Goal: Task Accomplishment & Management: Manage account settings

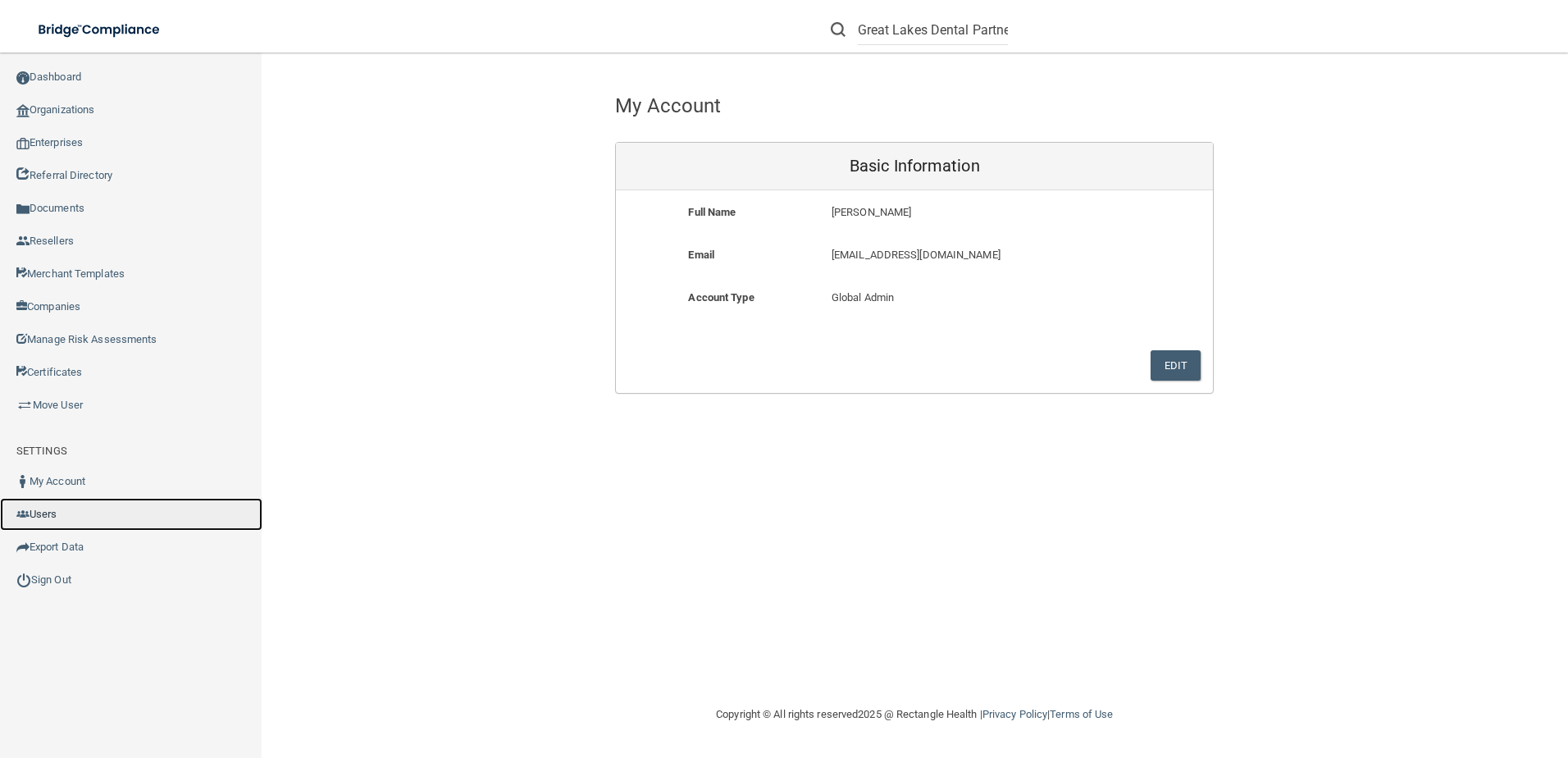
click at [53, 511] on link "Users" at bounding box center [131, 514] width 262 height 33
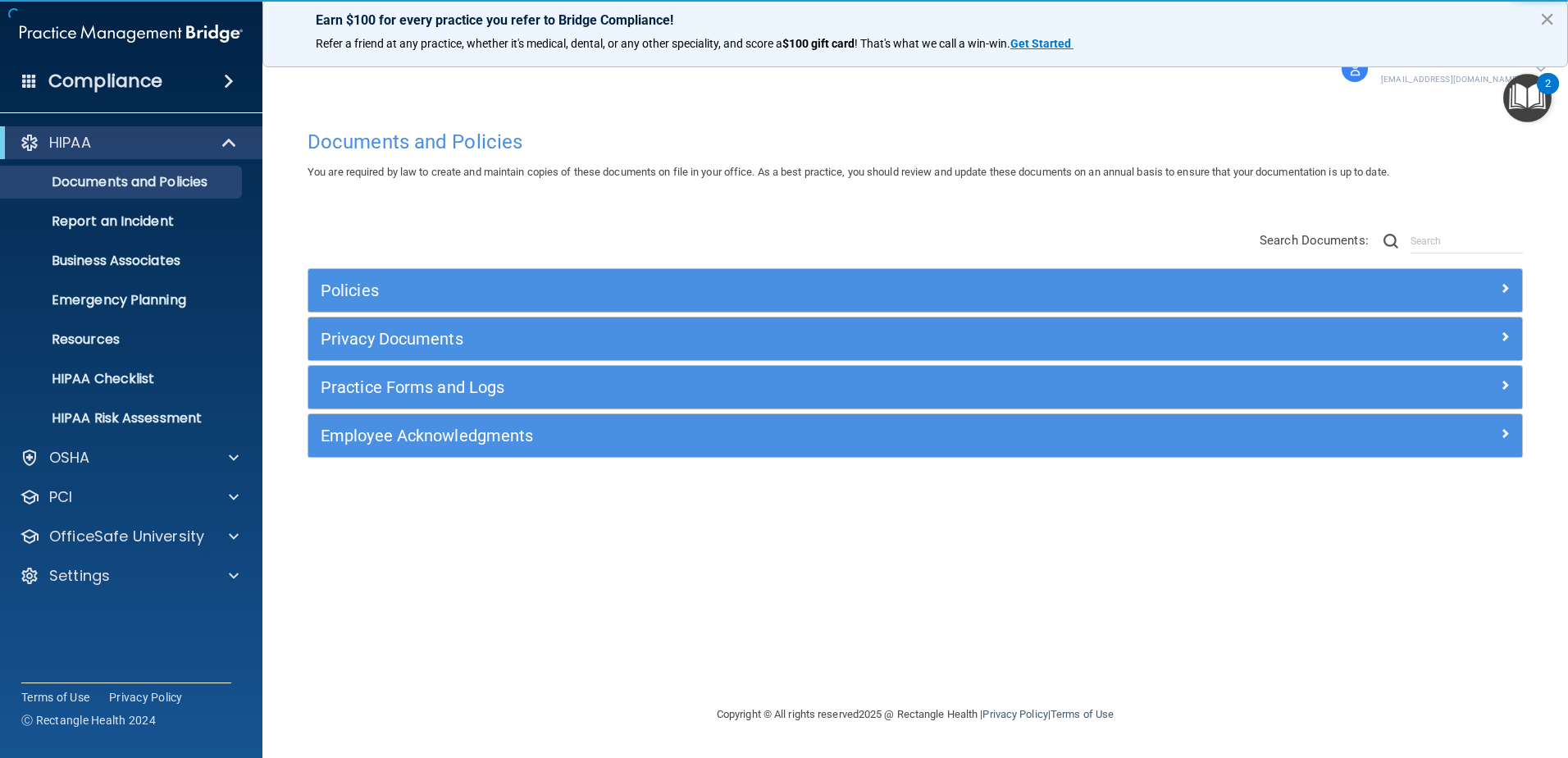
click at [1545, 20] on button "×" at bounding box center [1548, 19] width 16 height 27
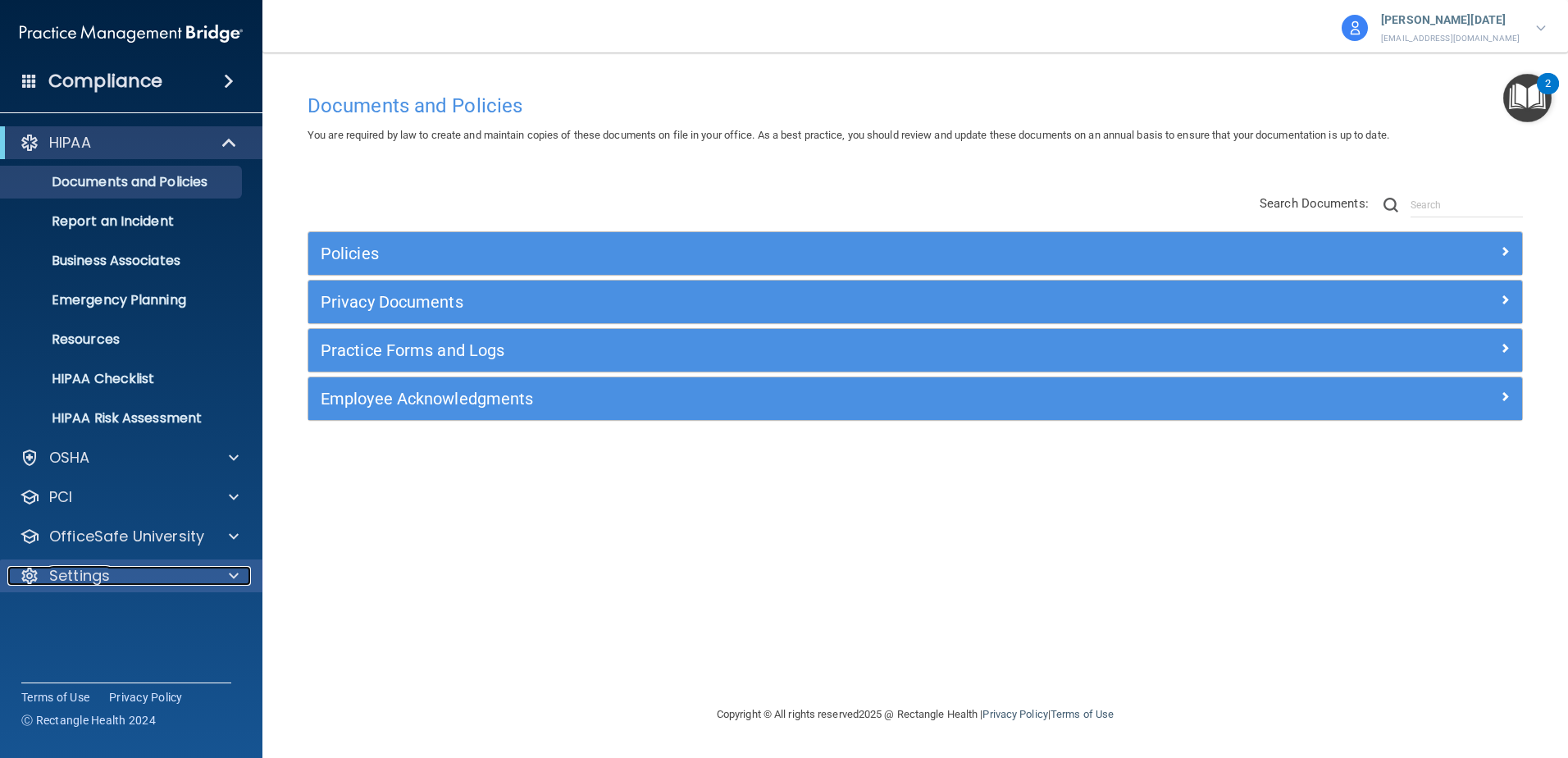
click at [137, 579] on div "Settings" at bounding box center [108, 576] width 204 height 20
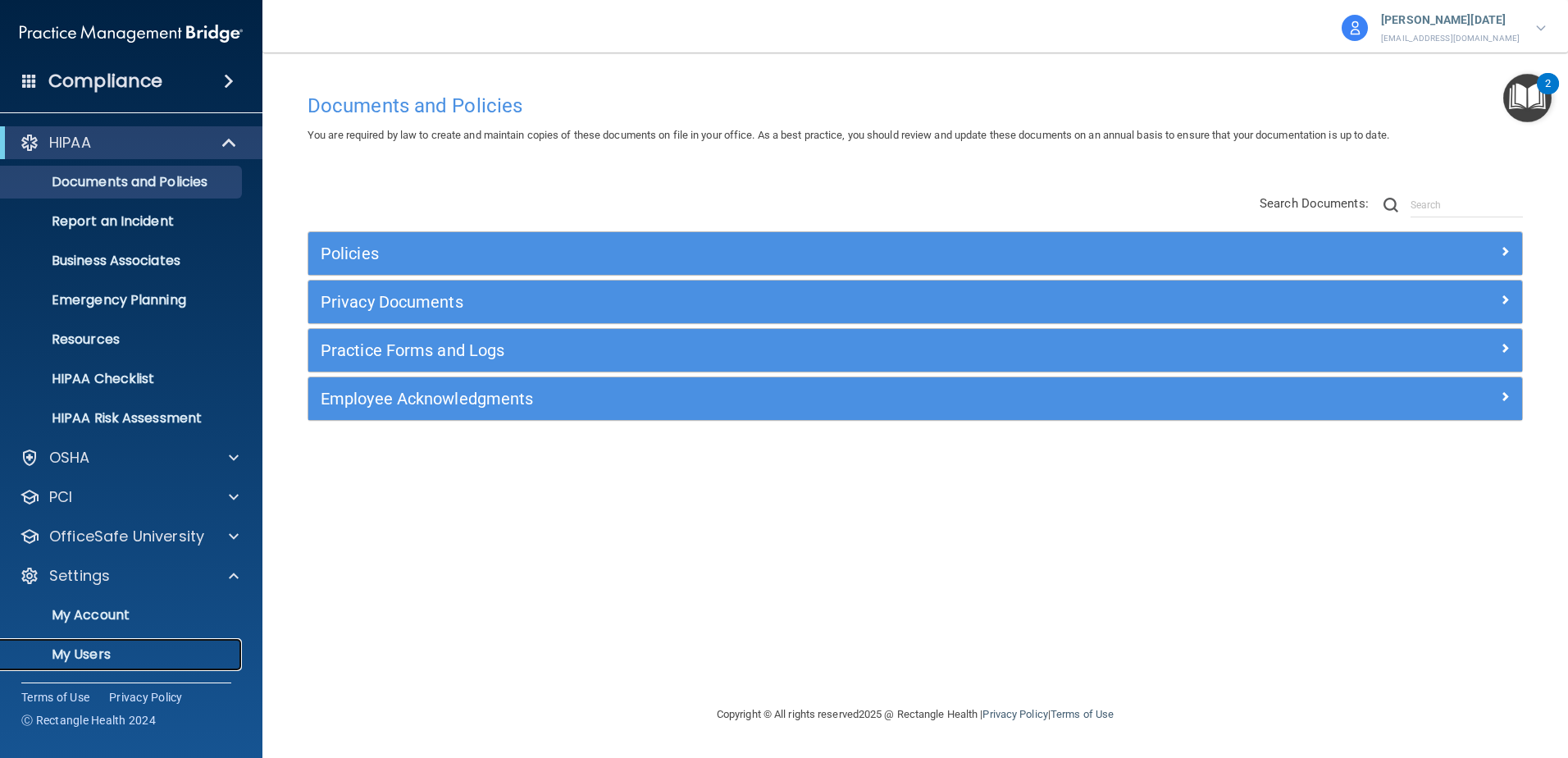
click at [116, 656] on p "My Users" at bounding box center [123, 654] width 224 height 16
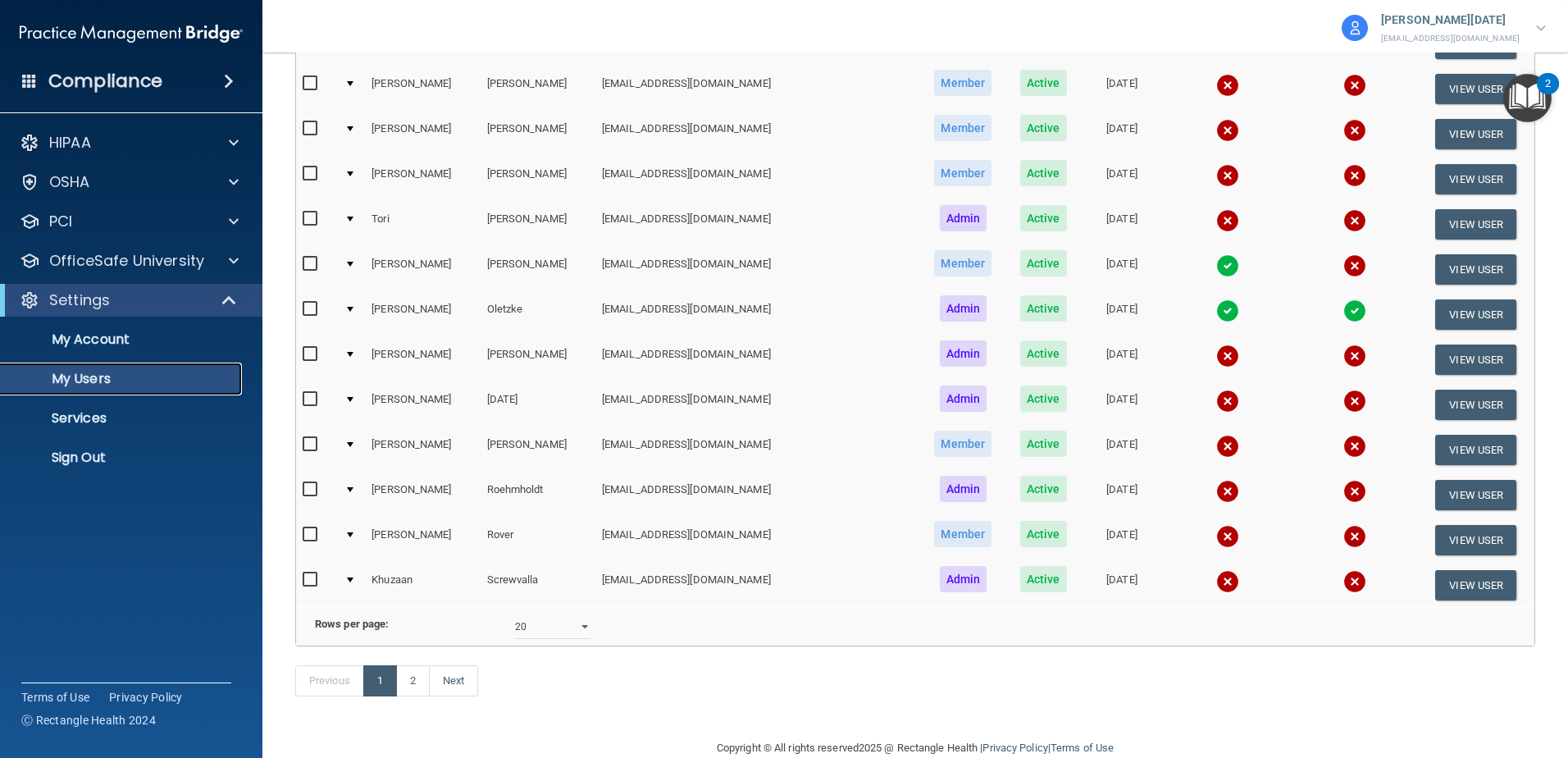
scroll to position [574, 0]
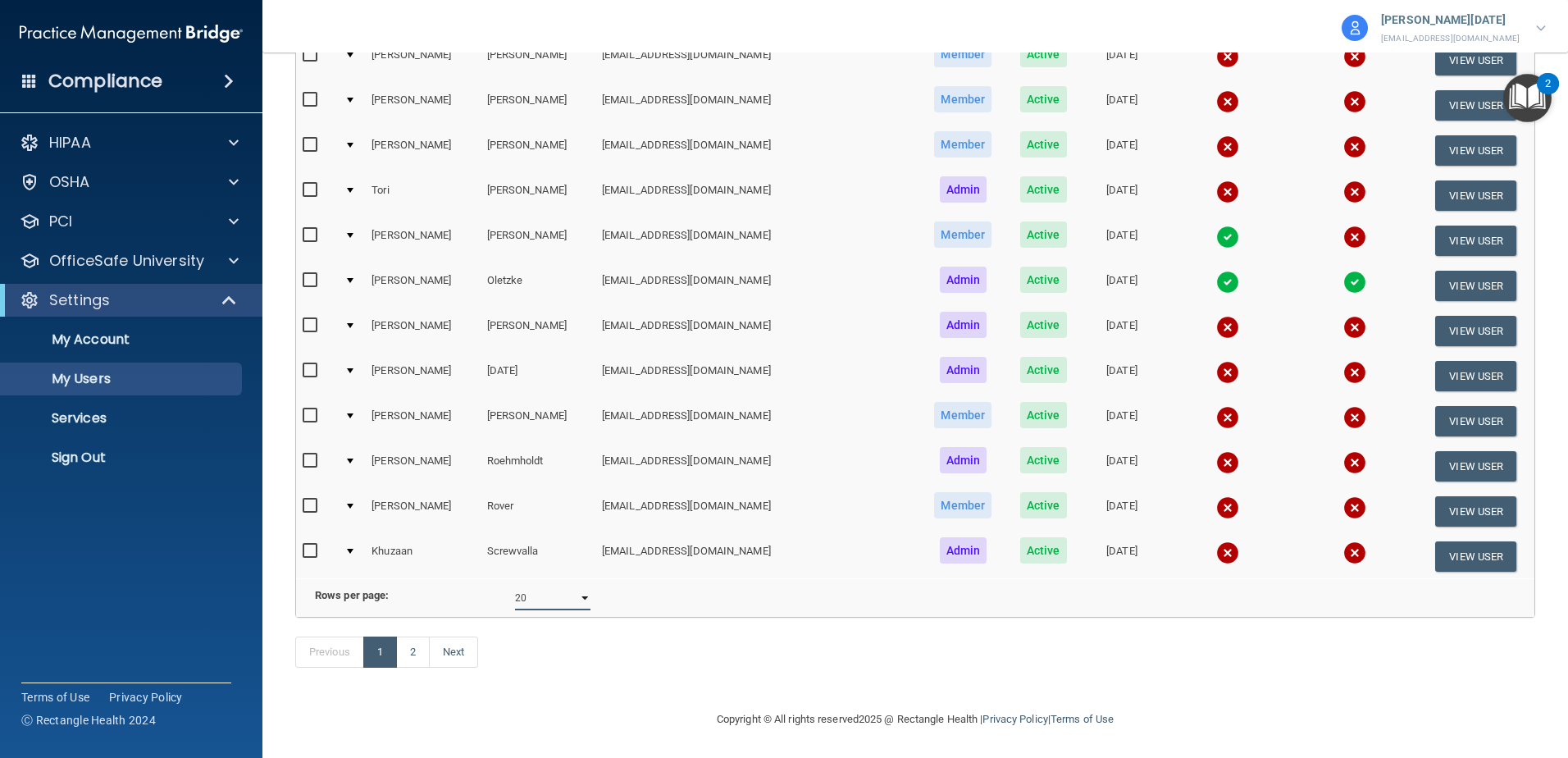
click at [582, 610] on select "10 20 30 40 all" at bounding box center [552, 598] width 76 height 25
select select "26"
click at [515, 598] on select "10 20 30 40 all" at bounding box center [552, 598] width 76 height 25
